Goal: Find contact information: Find contact information

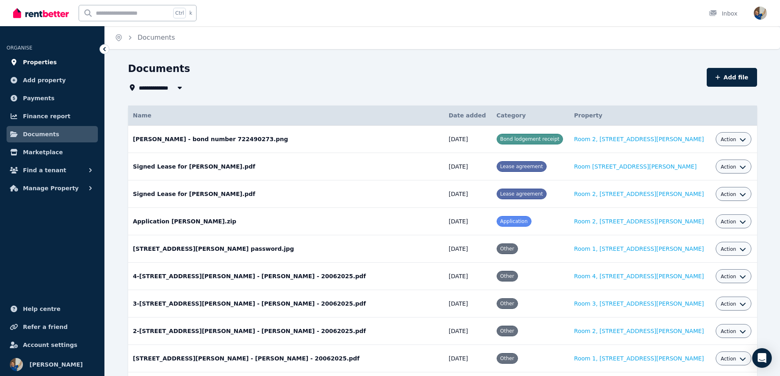
click at [36, 63] on span "Properties" at bounding box center [40, 62] width 34 height 10
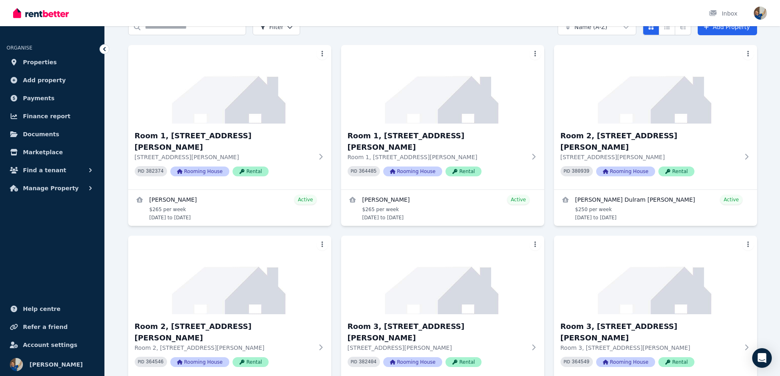
scroll to position [41, 0]
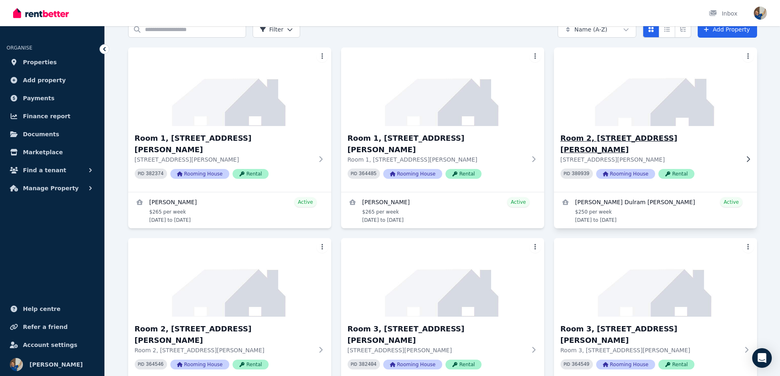
click at [642, 96] on img at bounding box center [655, 86] width 213 height 83
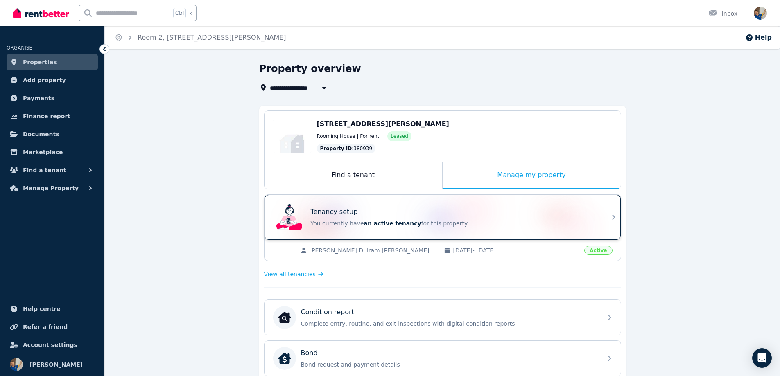
click at [615, 218] on icon at bounding box center [614, 218] width 10 height 10
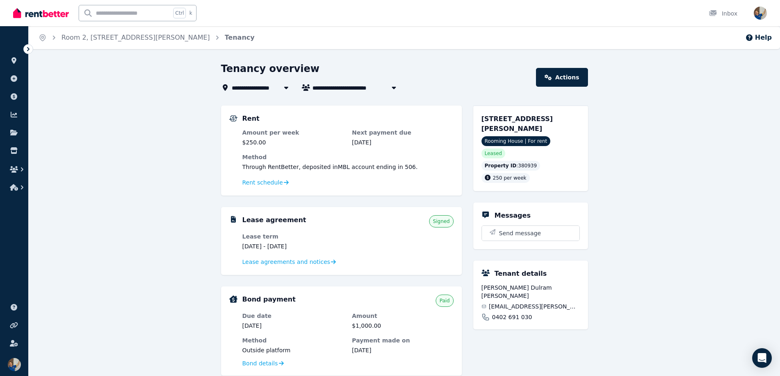
drag, startPoint x: 314, startPoint y: 88, endPoint x: 322, endPoint y: 89, distance: 8.7
click at [322, 89] on span "[PERSON_NAME] Dulram [PERSON_NAME]" at bounding box center [377, 88] width 131 height 10
type input "**********"
drag, startPoint x: 484, startPoint y: 276, endPoint x: 559, endPoint y: 279, distance: 75.0
click at [559, 284] on span "[PERSON_NAME] Dulram [PERSON_NAME]" at bounding box center [531, 292] width 98 height 16
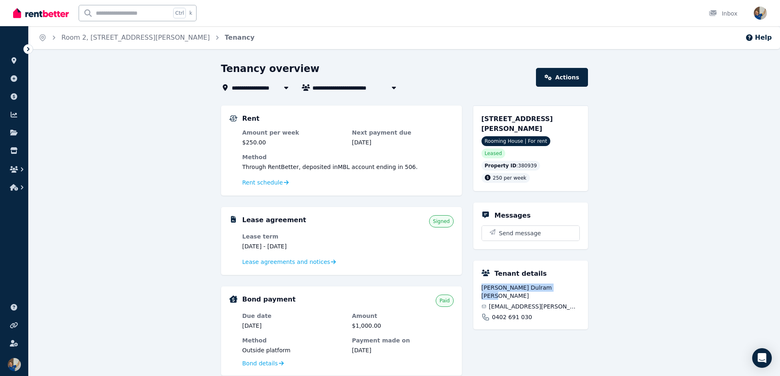
copy span "[PERSON_NAME] Dulram [PERSON_NAME]"
drag, startPoint x: 508, startPoint y: 119, endPoint x: 526, endPoint y: 129, distance: 20.5
click at [526, 129] on span "[STREET_ADDRESS][PERSON_NAME]" at bounding box center [518, 124] width 72 height 18
copy span "[STREET_ADDRESS][PERSON_NAME]"
click at [535, 128] on span "[STREET_ADDRESS][PERSON_NAME]" at bounding box center [518, 124] width 72 height 18
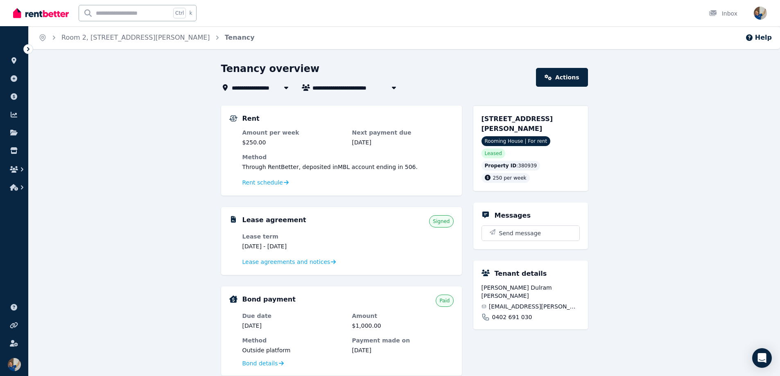
click at [535, 128] on span "[STREET_ADDRESS][PERSON_NAME]" at bounding box center [518, 124] width 72 height 18
copy span "4680"
click at [482, 284] on span "[PERSON_NAME] Dulram [PERSON_NAME]" at bounding box center [531, 292] width 98 height 16
drag, startPoint x: 482, startPoint y: 274, endPoint x: 559, endPoint y: 275, distance: 76.6
click at [559, 284] on span "[PERSON_NAME] Dulram [PERSON_NAME]" at bounding box center [531, 292] width 98 height 16
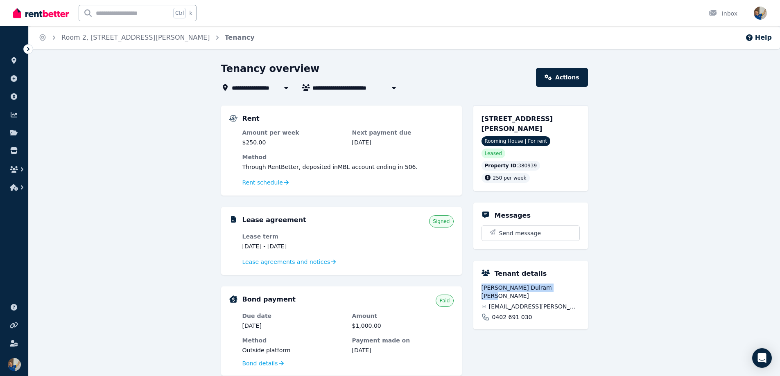
copy span "[PERSON_NAME] Dulram [PERSON_NAME]"
drag, startPoint x: 493, startPoint y: 300, endPoint x: 536, endPoint y: 299, distance: 43.8
click at [536, 313] on div "0402 691 030" at bounding box center [531, 317] width 98 height 8
copy span "0402 691 030"
drag, startPoint x: 492, startPoint y: 284, endPoint x: 570, endPoint y: 287, distance: 77.9
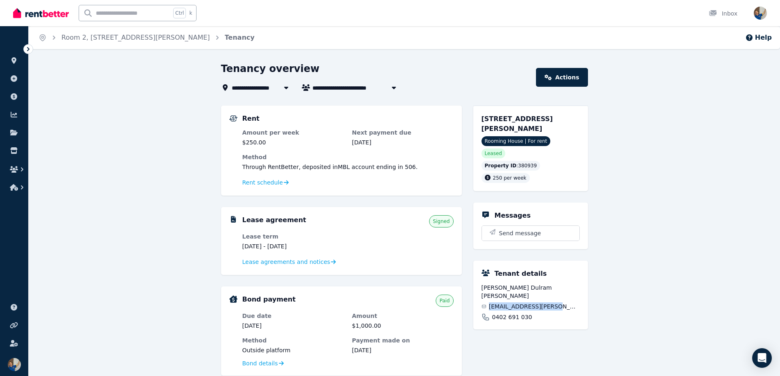
click at [570, 303] on div "[EMAIL_ADDRESS][PERSON_NAME][DOMAIN_NAME]" at bounding box center [531, 307] width 98 height 8
copy span "[EMAIL_ADDRESS][PERSON_NAME][DOMAIN_NAME]"
